Goal: Task Accomplishment & Management: Manage account settings

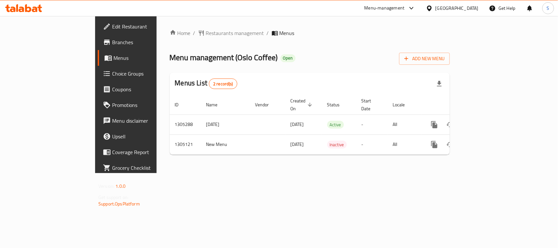
click at [19, 1] on div "Menu-management United Arab Emirates Get Help S" at bounding box center [279, 8] width 558 height 16
click at [18, 5] on icon at bounding box center [23, 8] width 37 height 8
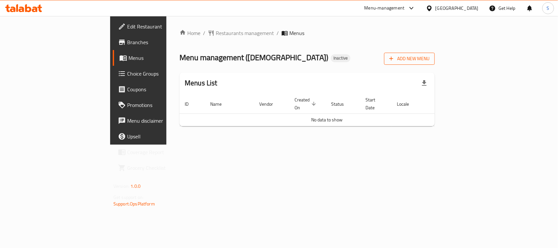
click at [430, 61] on span "Add New Menu" at bounding box center [409, 59] width 40 height 8
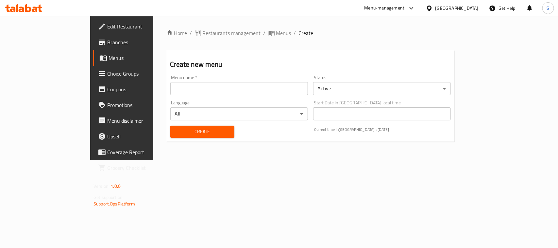
click at [223, 84] on input "text" at bounding box center [239, 88] width 138 height 13
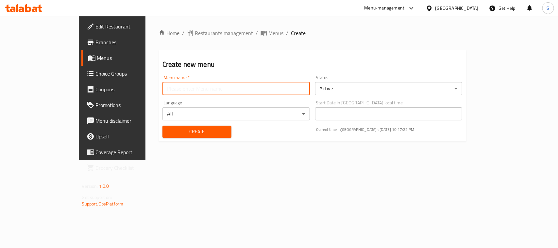
type input "New Menu"
click at [172, 134] on span "Create" at bounding box center [197, 132] width 59 height 8
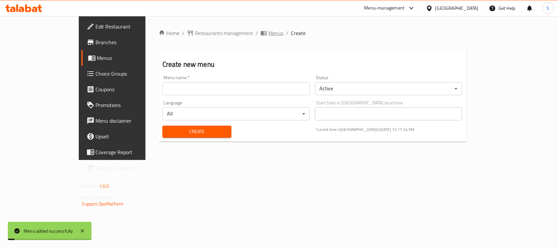
click at [268, 37] on span "Menus" at bounding box center [275, 33] width 15 height 8
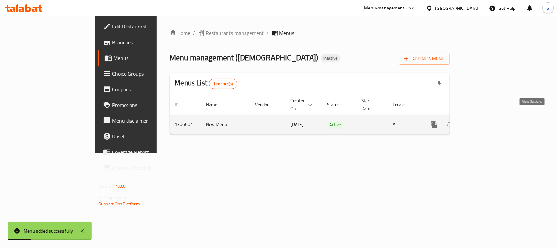
click at [486, 121] on icon "enhanced table" at bounding box center [482, 125] width 8 height 8
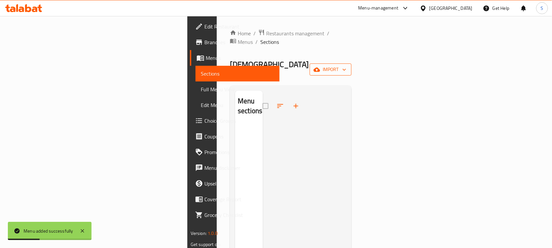
click at [346, 65] on span "import" at bounding box center [330, 69] width 31 height 8
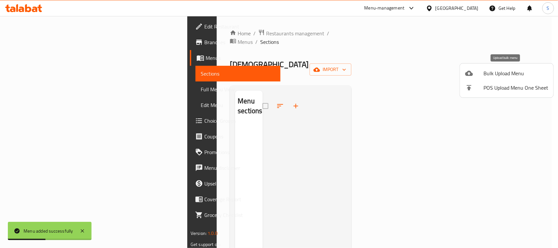
click at [501, 69] on span "Bulk Upload Menu" at bounding box center [516, 73] width 65 height 8
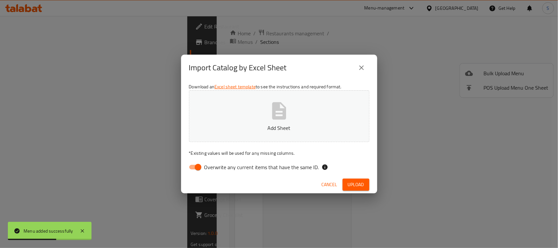
click at [194, 168] on input "Overwrite any current items that have the same ID." at bounding box center [198, 167] width 37 height 12
checkbox input "false"
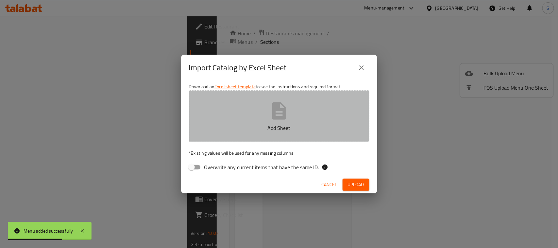
click at [281, 121] on button "Add Sheet" at bounding box center [279, 116] width 181 height 52
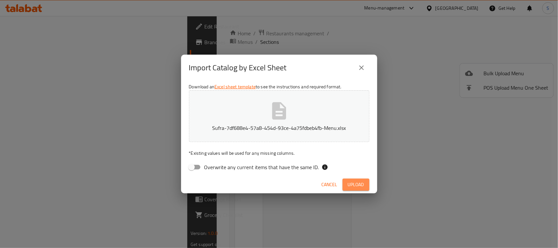
click at [354, 181] on span "Upload" at bounding box center [356, 185] width 16 height 8
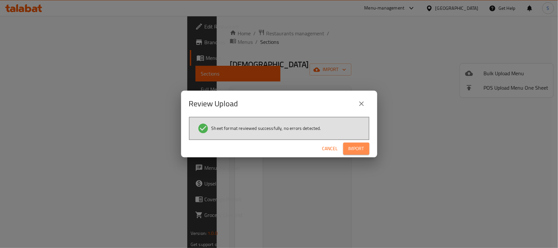
click at [356, 147] on span "Import" at bounding box center [357, 149] width 16 height 8
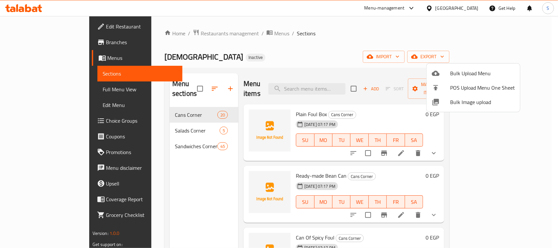
click at [337, 46] on div at bounding box center [279, 124] width 558 height 248
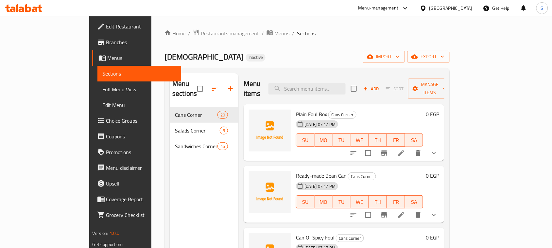
click at [103, 85] on span "Full Menu View" at bounding box center [140, 89] width 74 height 8
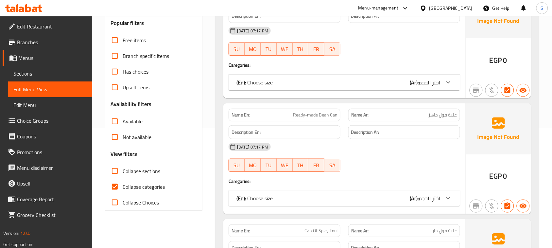
scroll to position [123, 0]
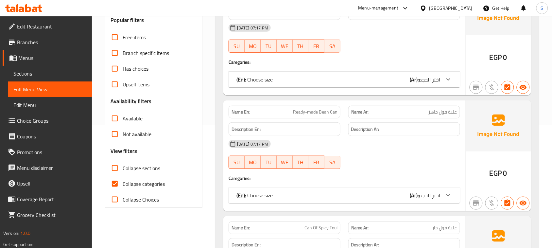
click at [125, 188] on span "Collapse categories" at bounding box center [144, 184] width 42 height 8
click at [123, 188] on input "Collapse categories" at bounding box center [115, 184] width 16 height 16
checkbox input "false"
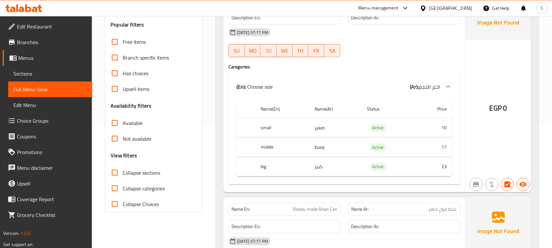
click at [35, 59] on span "Menus" at bounding box center [52, 58] width 69 height 8
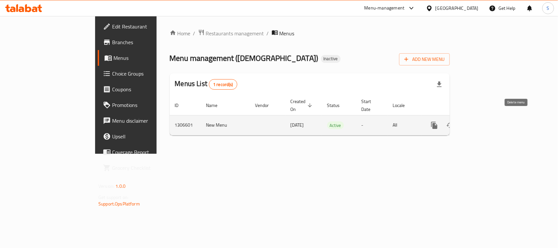
click at [470, 122] on icon "enhanced table" at bounding box center [466, 125] width 8 height 8
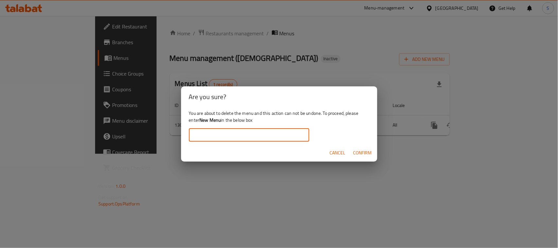
click at [271, 141] on input "text" at bounding box center [249, 135] width 120 height 13
type input "New Menu"
click at [368, 155] on span "Confirm" at bounding box center [363, 153] width 19 height 8
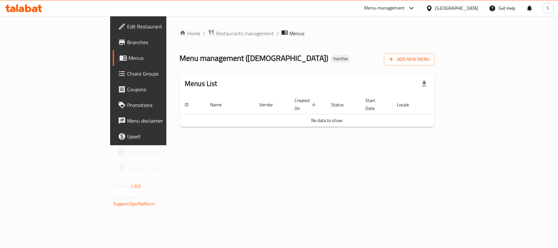
click at [360, 49] on div "Home / Restaurants management / Menus Menu management ( مطعم العائلات ) Inactiv…" at bounding box center [307, 80] width 255 height 103
click at [336, 35] on ol "Home / Restaurants management / Menus" at bounding box center [307, 33] width 255 height 9
click at [430, 63] on span "Add New Menu" at bounding box center [409, 59] width 40 height 8
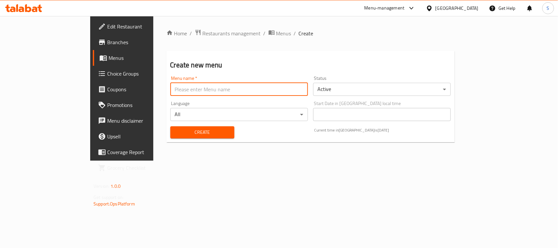
click at [257, 92] on input "text" at bounding box center [239, 89] width 138 height 13
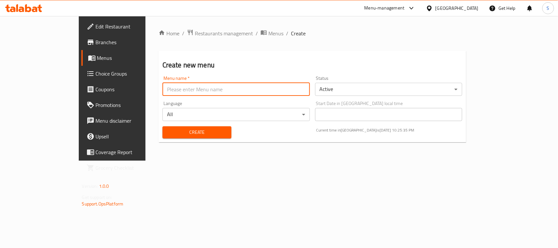
click at [192, 56] on div "Create new menu Menu name   * Menu name * Status Active ​ Language All ​ Start …" at bounding box center [313, 97] width 308 height 92
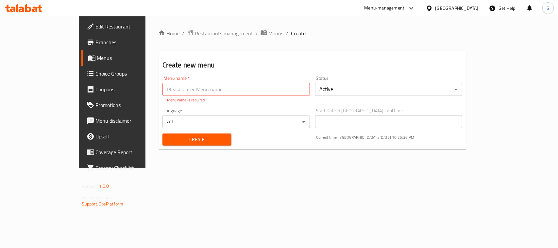
click at [96, 75] on span "Choice Groups" at bounding box center [131, 74] width 71 height 8
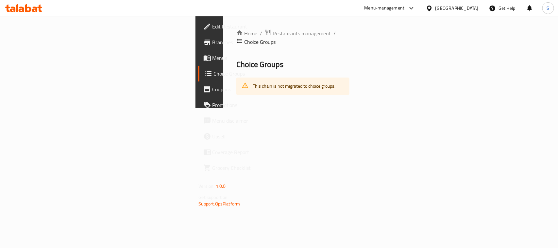
click at [213, 57] on span "Menus" at bounding box center [248, 58] width 71 height 8
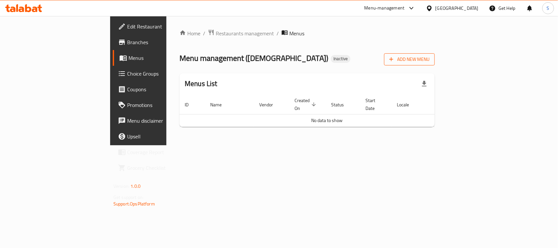
click at [430, 63] on span "Add New Menu" at bounding box center [409, 59] width 40 height 8
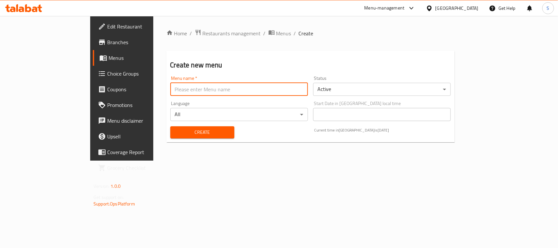
click at [247, 94] on input "text" at bounding box center [239, 89] width 138 height 13
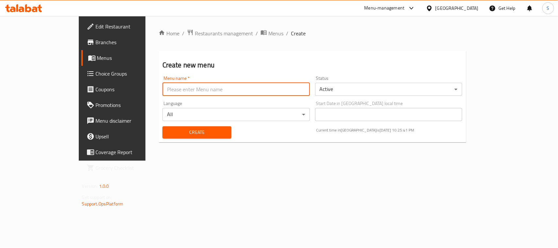
type input "New Menu"
click at [168, 133] on span "Create" at bounding box center [197, 132] width 59 height 8
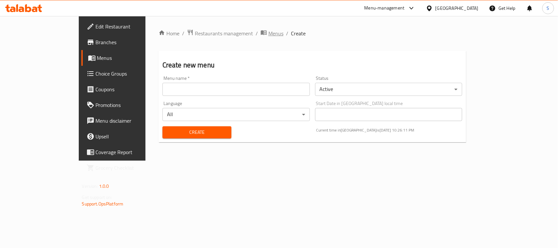
click at [268, 30] on span "Menus" at bounding box center [275, 33] width 15 height 8
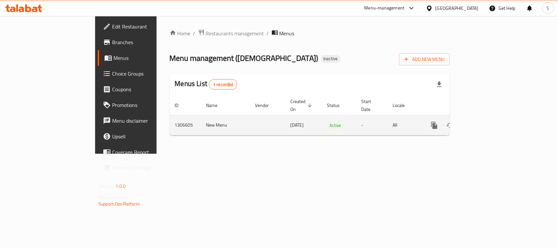
click at [486, 121] on icon "enhanced table" at bounding box center [482, 125] width 8 height 8
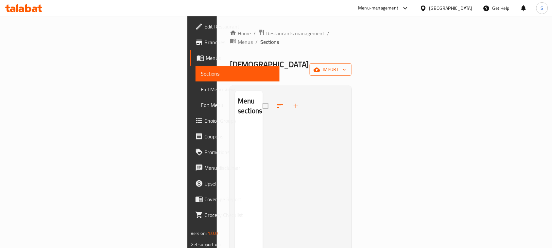
click at [346, 65] on span "import" at bounding box center [330, 69] width 31 height 8
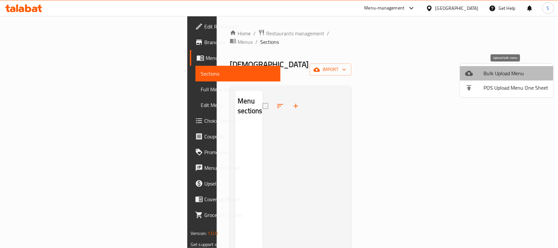
click at [483, 68] on li "Bulk Upload Menu" at bounding box center [507, 73] width 94 height 14
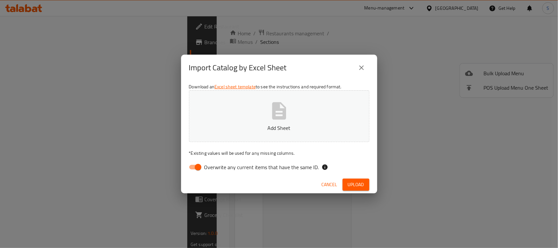
click at [197, 162] on input "Overwrite any current items that have the same ID." at bounding box center [198, 167] width 37 height 12
checkbox input "false"
click at [276, 107] on icon "button" at bounding box center [279, 110] width 14 height 17
click at [346, 183] on button "Upload" at bounding box center [356, 185] width 27 height 12
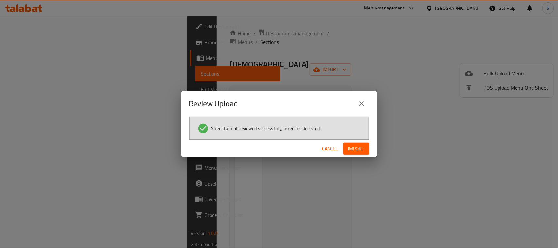
click at [352, 152] on span "Import" at bounding box center [357, 149] width 16 height 8
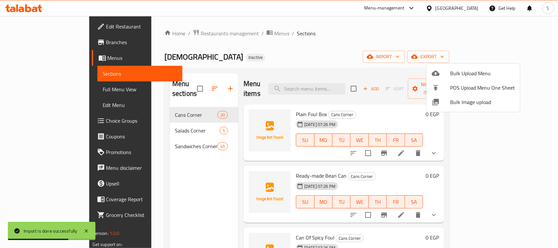
click at [30, 90] on div at bounding box center [279, 124] width 558 height 248
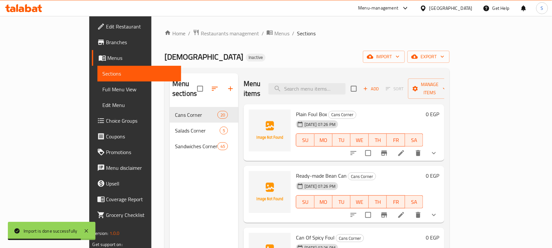
click at [103, 90] on span "Full Menu View" at bounding box center [140, 89] width 74 height 8
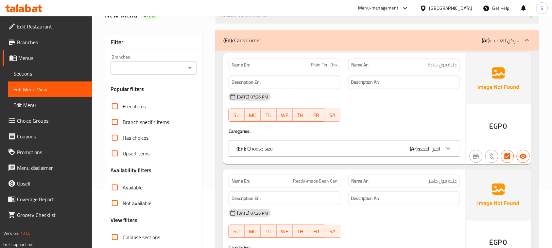
scroll to position [123, 0]
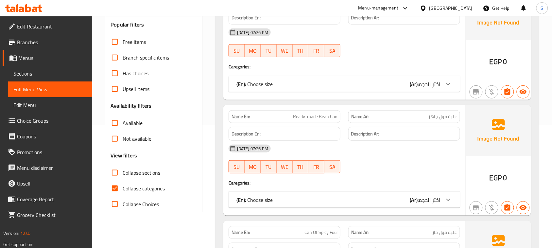
click at [118, 185] on input "Collapse categories" at bounding box center [115, 189] width 16 height 16
checkbox input "false"
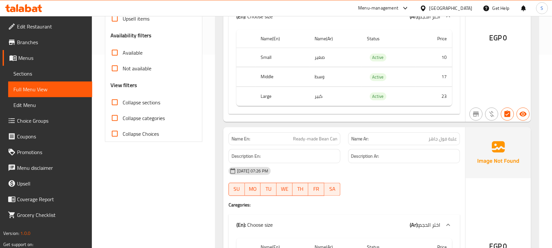
scroll to position [204, 0]
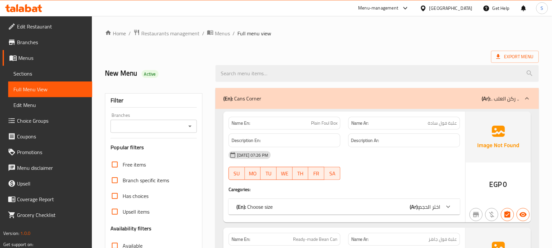
click at [43, 74] on span "Sections" at bounding box center [50, 74] width 74 height 8
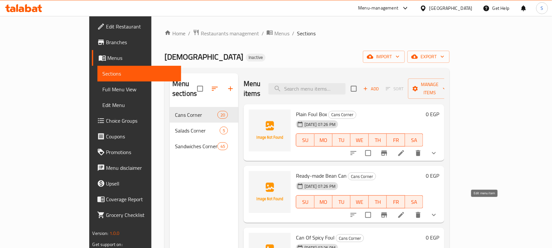
click at [404, 212] on icon at bounding box center [401, 215] width 6 height 6
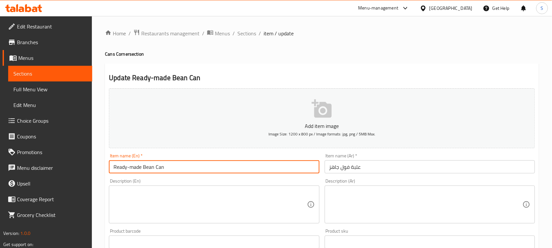
drag, startPoint x: 131, startPoint y: 167, endPoint x: 167, endPoint y: 168, distance: 36.6
click at [167, 168] on input "Ready-made Bean Can" at bounding box center [214, 166] width 210 height 13
type input "Ready"
